Goal: Navigation & Orientation: Find specific page/section

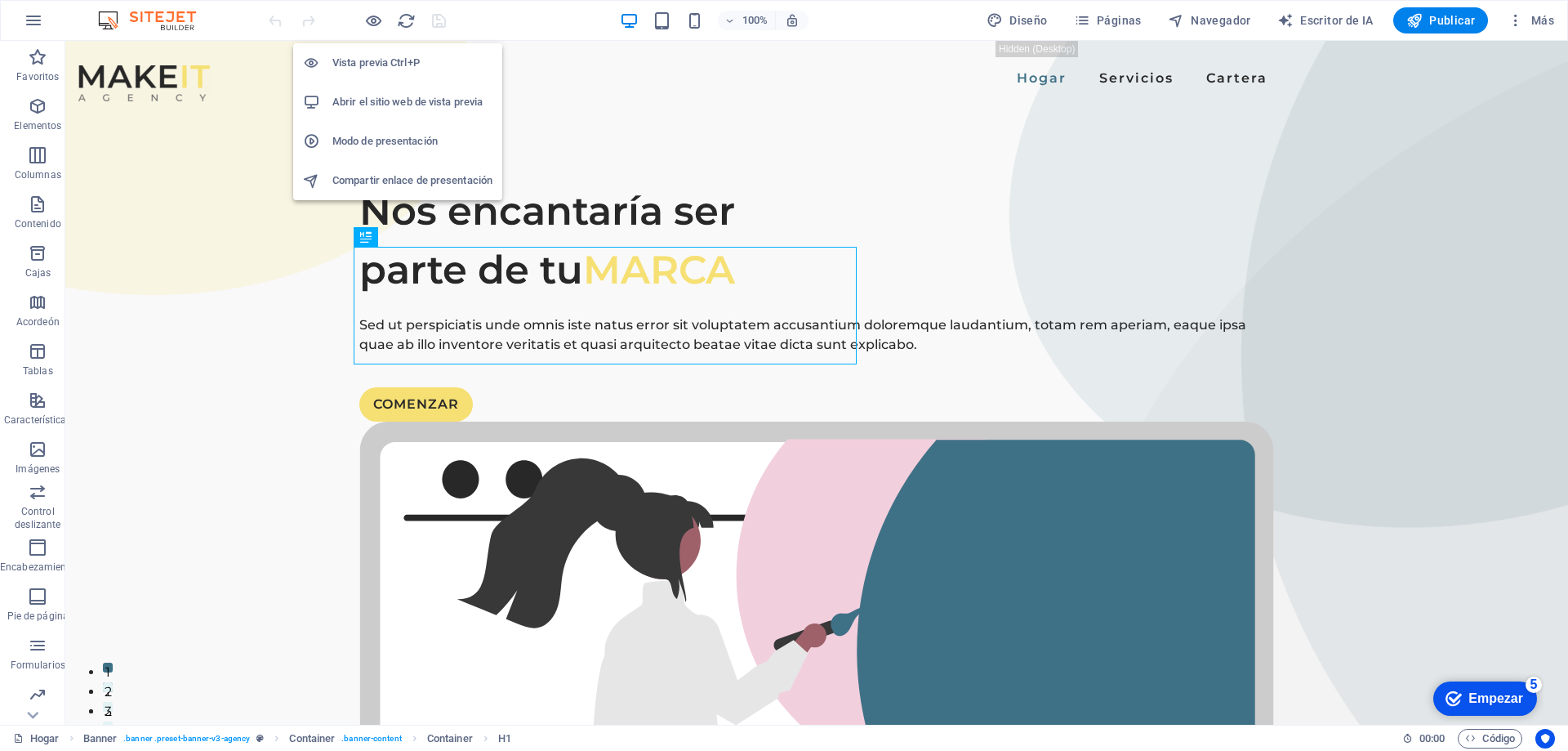
click at [367, 66] on font "Vista previa Ctrl+P" at bounding box center [376, 62] width 87 height 12
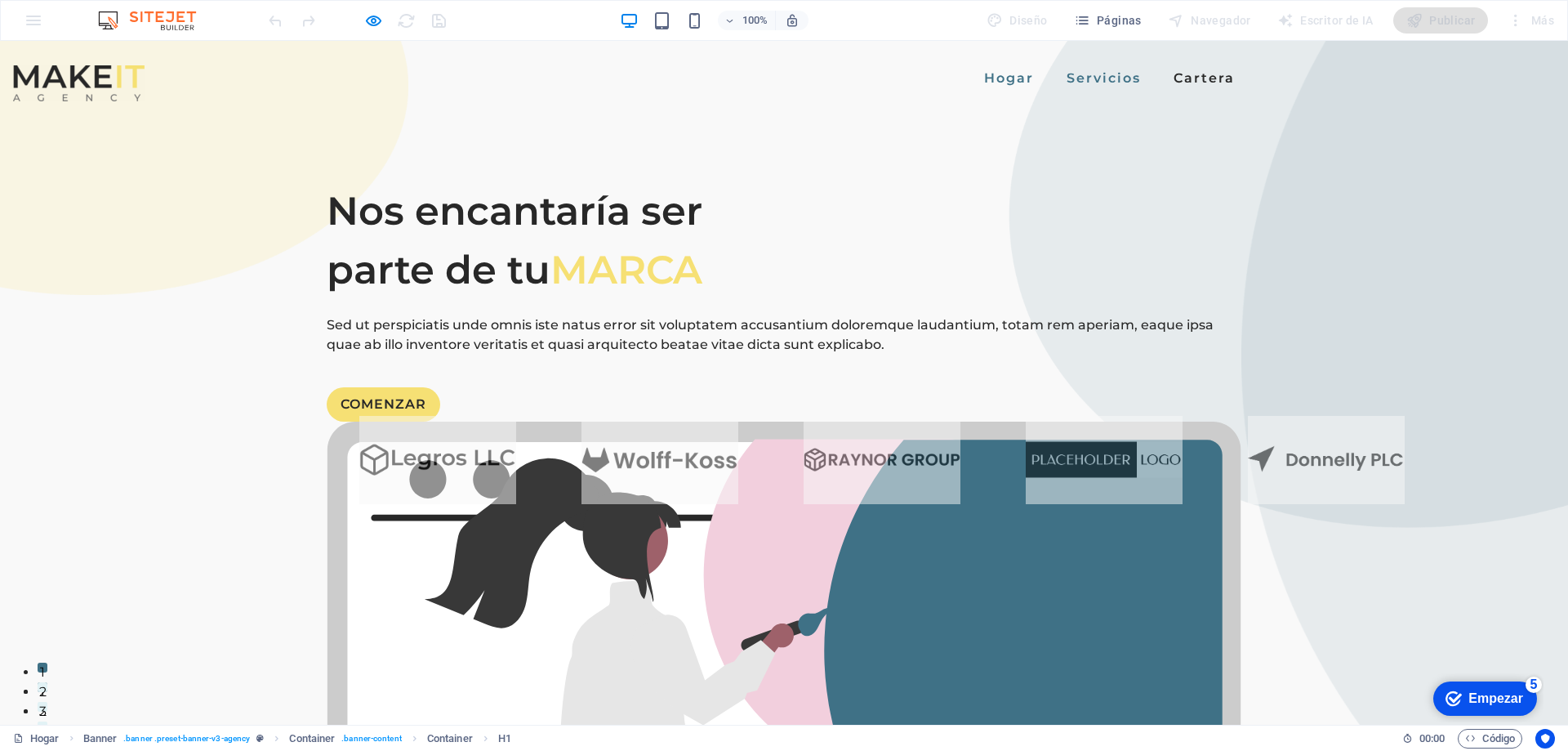
click at [1067, 82] on font "Servicios" at bounding box center [1104, 77] width 74 height 16
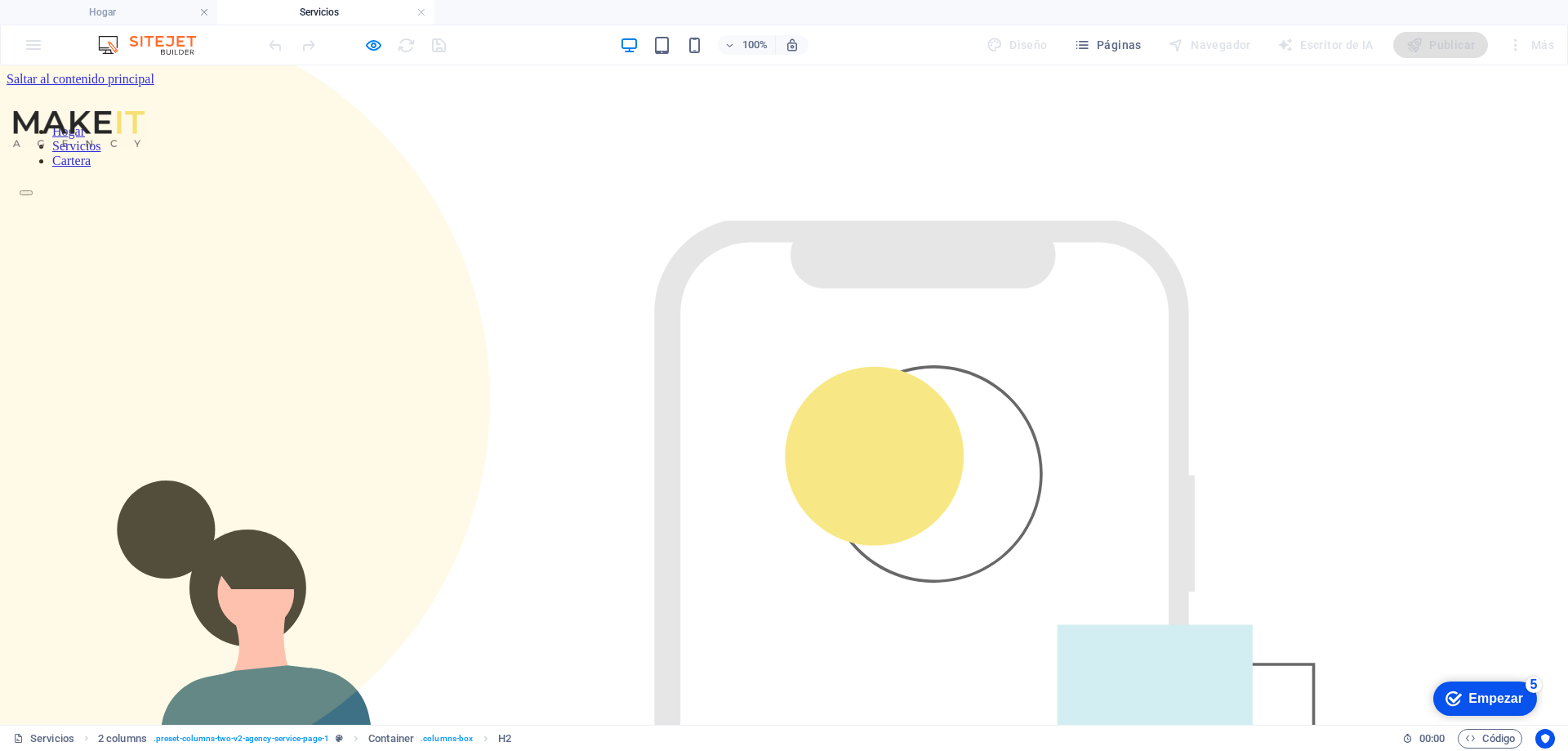
click at [857, 124] on nav "Hogar Servicios Cartera" at bounding box center [784, 147] width 1528 height 44
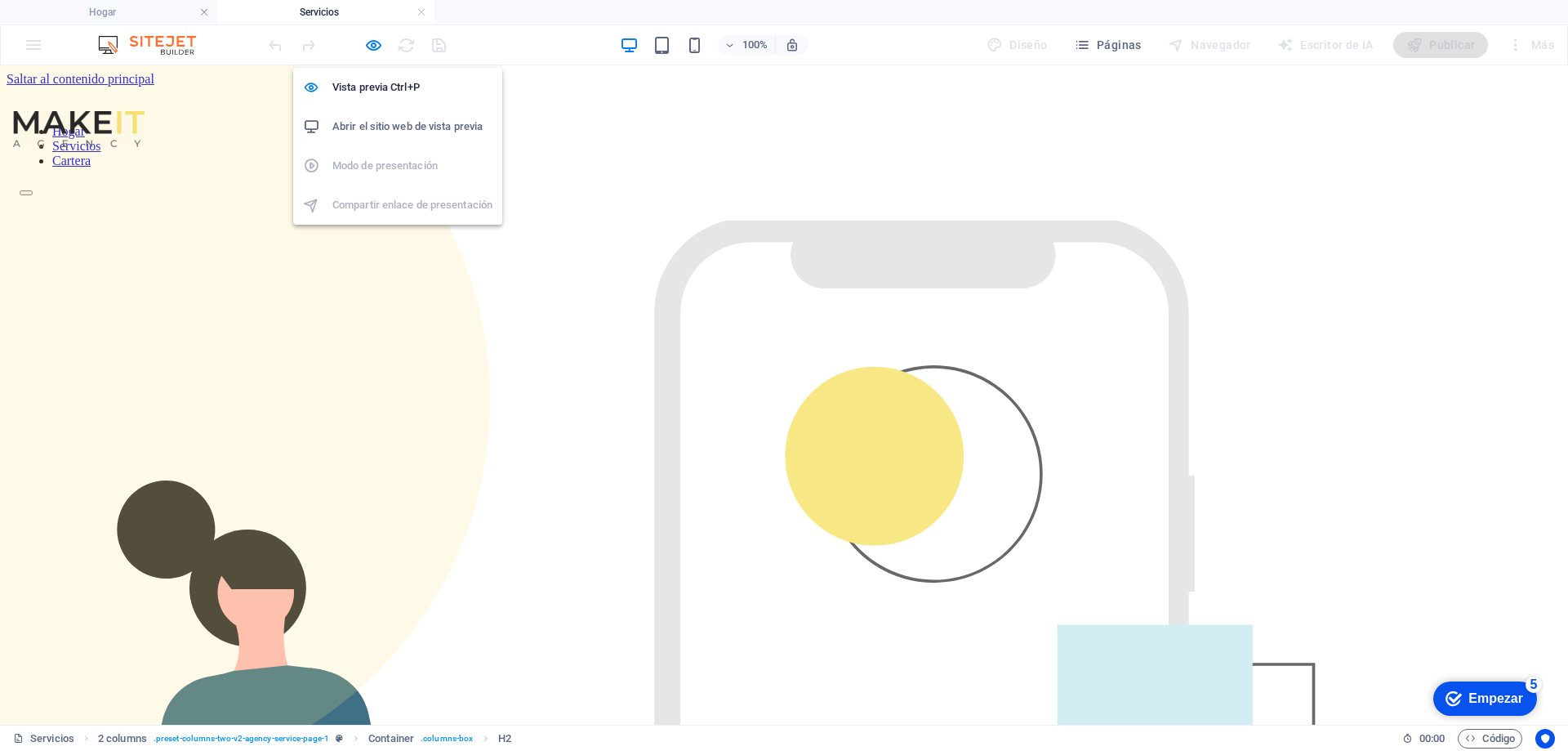
click at [379, 125] on font "Abrir el sitio web de vista previa" at bounding box center [407, 126] width 151 height 12
click at [372, 49] on icon "button" at bounding box center [374, 45] width 19 height 19
click at [375, 83] on font "Vista previa Ctrl+P" at bounding box center [376, 86] width 87 height 12
